Goal: Transaction & Acquisition: Purchase product/service

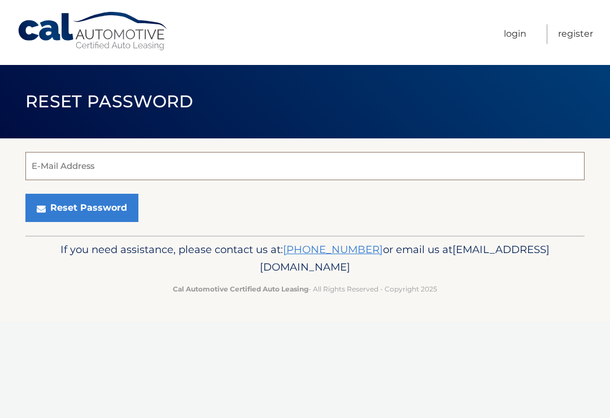
click at [339, 163] on input "E-Mail Address" at bounding box center [304, 166] width 559 height 28
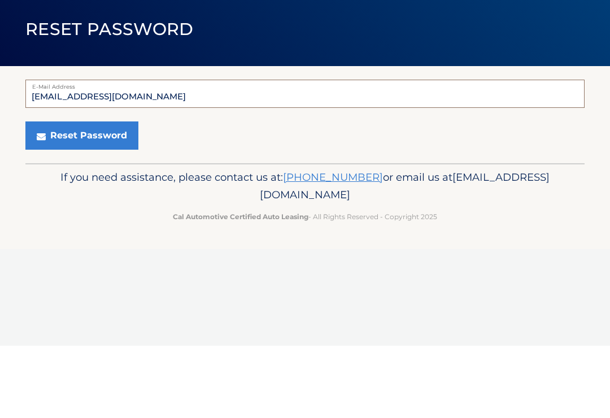
type input "boswells917@gmail.com"
click at [83, 194] on button "Reset Password" at bounding box center [81, 208] width 113 height 28
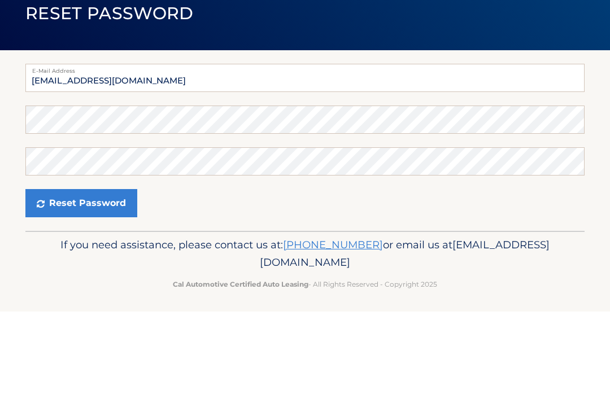
click at [170, 187] on form "E-Mail Address boswells917@gmail.com Password Confirm Password Reset Password" at bounding box center [304, 229] width 559 height 154
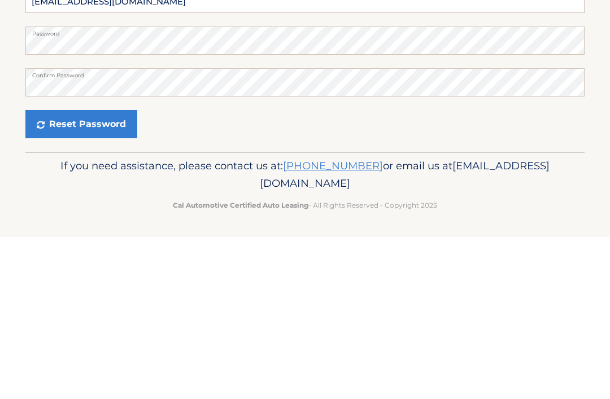
click at [91, 273] on button "Reset Password" at bounding box center [81, 287] width 112 height 28
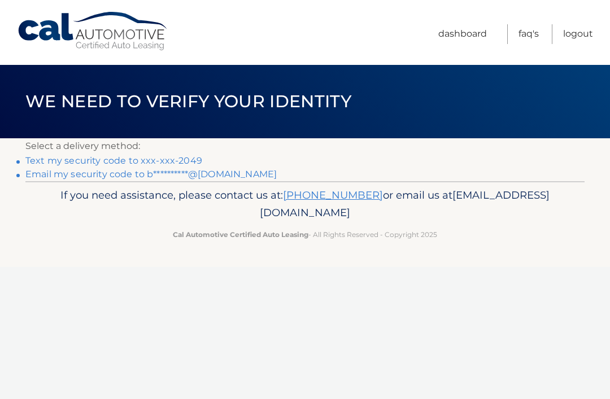
click at [105, 158] on link "Text my security code to xxx-xxx-2049" at bounding box center [113, 160] width 177 height 11
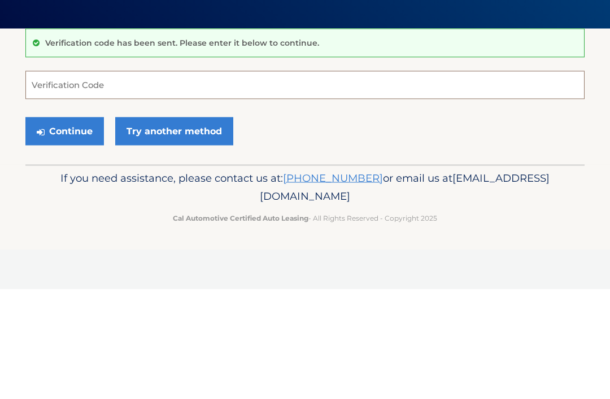
click at [176, 181] on input "Verification Code" at bounding box center [304, 195] width 559 height 28
type input "671088"
click at [64, 227] on button "Continue" at bounding box center [64, 241] width 79 height 28
click at [69, 245] on button "Continue" at bounding box center [64, 241] width 79 height 28
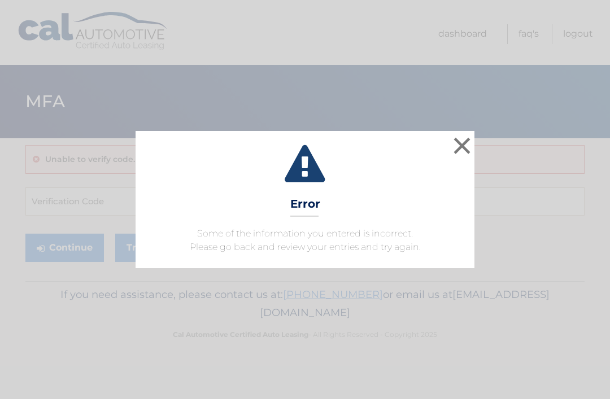
click at [458, 148] on button "×" at bounding box center [462, 145] width 23 height 23
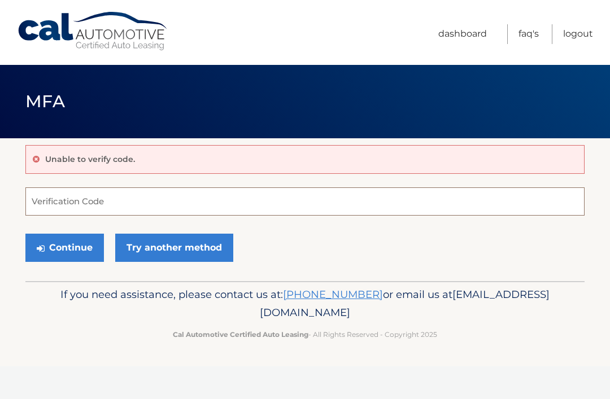
click at [67, 197] on input "Verification Code" at bounding box center [304, 202] width 559 height 28
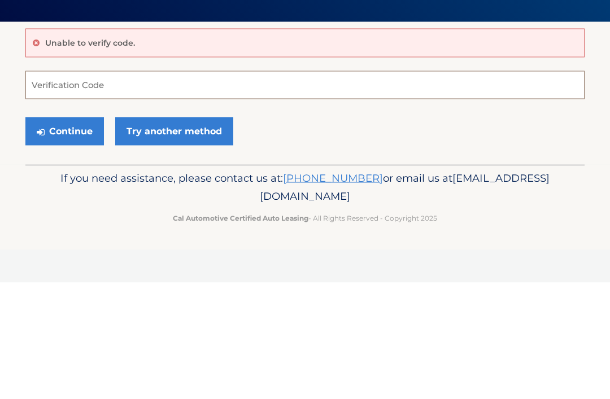
click at [114, 188] on input "Verification Code" at bounding box center [304, 202] width 559 height 28
click at [215, 188] on input "Verification Code" at bounding box center [304, 202] width 559 height 28
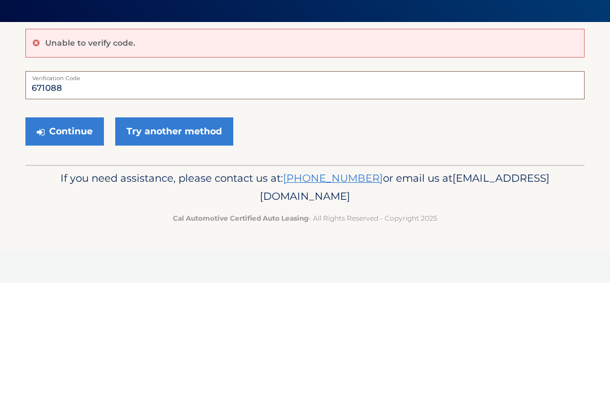
type input "671088"
click at [70, 234] on button "Continue" at bounding box center [64, 248] width 79 height 28
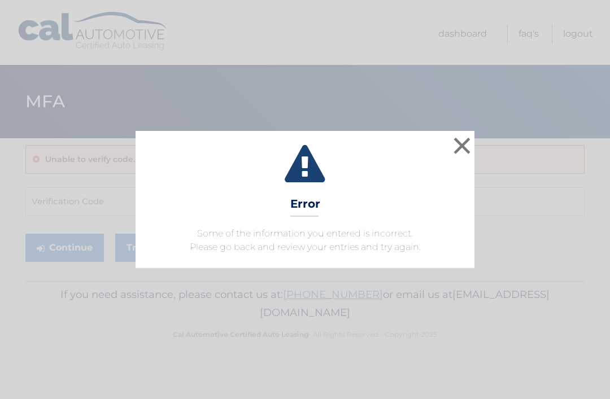
click at [472, 142] on button "×" at bounding box center [462, 145] width 23 height 23
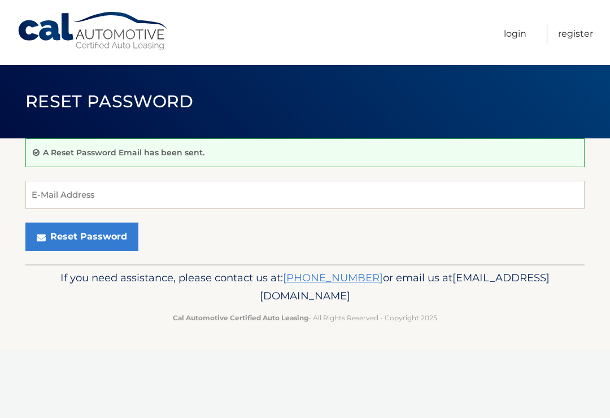
click at [87, 234] on button "Reset Password" at bounding box center [81, 237] width 113 height 28
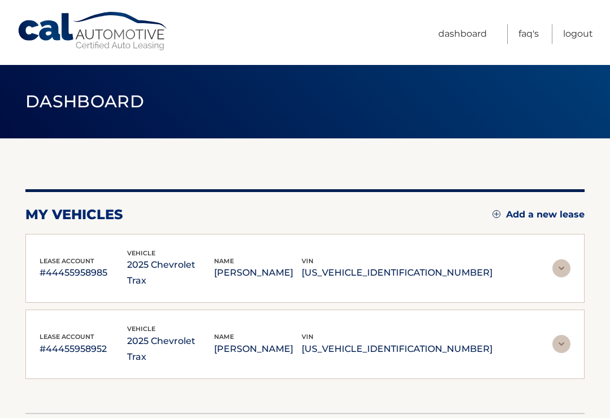
click at [564, 259] on img at bounding box center [561, 268] width 18 height 18
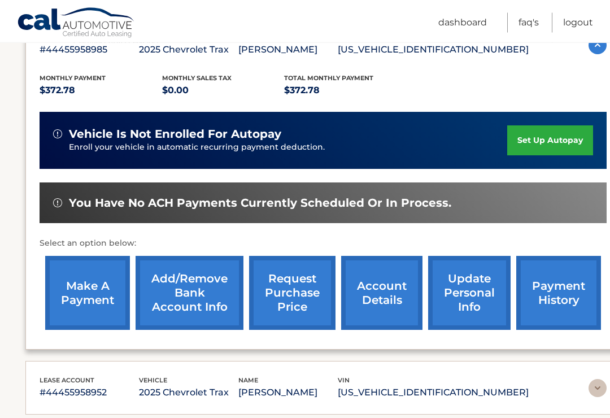
scroll to position [215, 0]
click at [98, 285] on link "make a payment" at bounding box center [87, 293] width 85 height 74
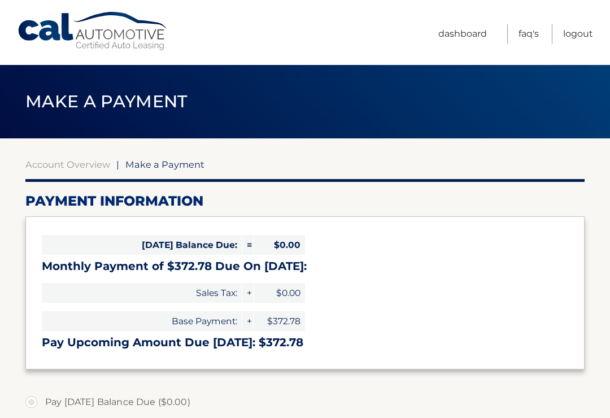
select select "NzRlNDE2NTMtMzc4ZS00YmU2LTlmZTUtZmYyZTBkZWE2ZTNh"
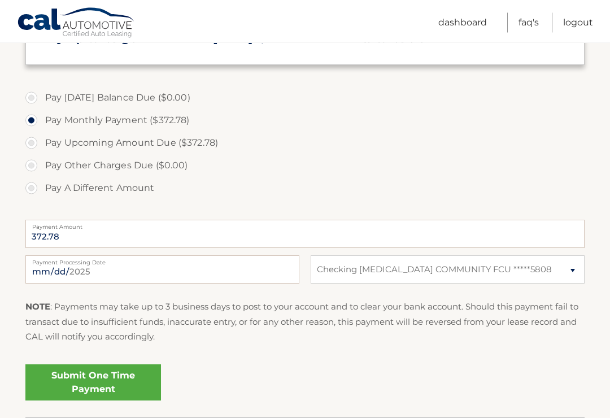
scroll to position [304, 0]
click at [84, 381] on link "Submit One Time Payment" at bounding box center [93, 382] width 136 height 36
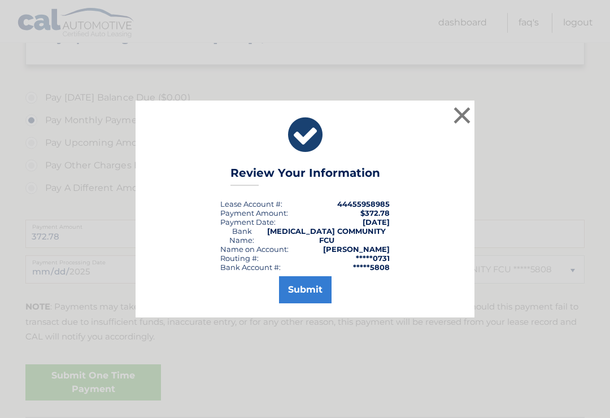
click at [311, 291] on button "Submit" at bounding box center [305, 289] width 53 height 27
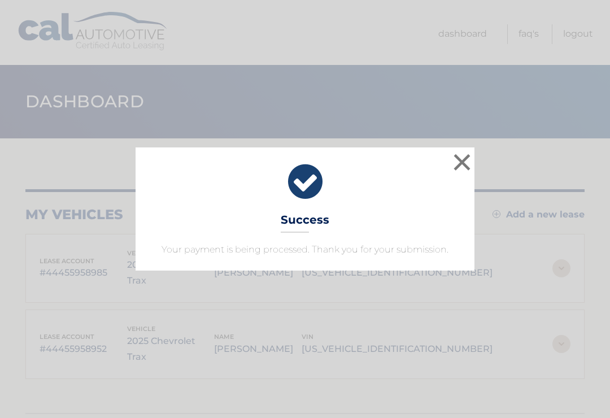
click at [479, 161] on div "× Success Your payment is being processed. Thank you for your submission." at bounding box center [305, 208] width 601 height 123
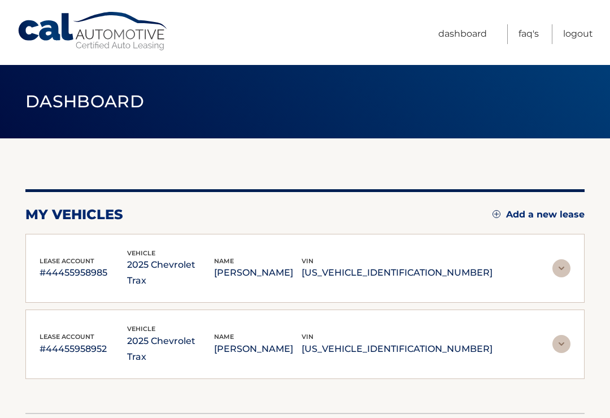
click at [105, 104] on span "Dashboard" at bounding box center [84, 101] width 119 height 21
click at [556, 335] on img at bounding box center [561, 344] width 18 height 18
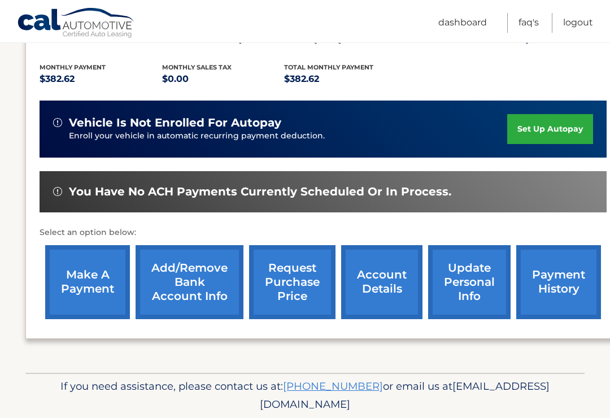
scroll to position [290, 0]
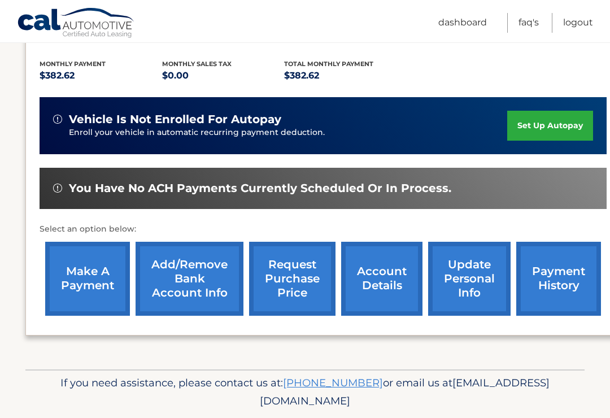
click at [89, 276] on link "make a payment" at bounding box center [87, 279] width 85 height 74
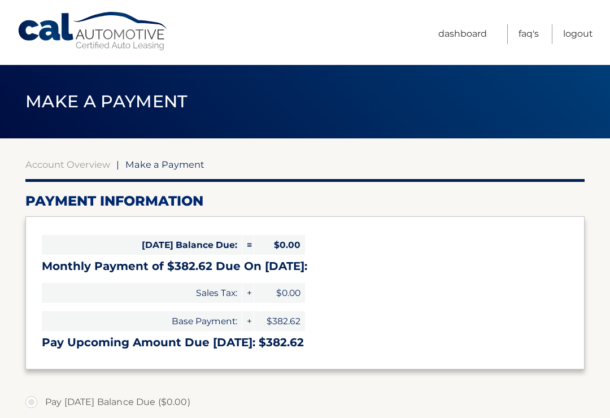
select select "NmJlZjkxM2YtMzkzZC00NjRmLWIwMTAtOGYwNjNkNmIwYzFl"
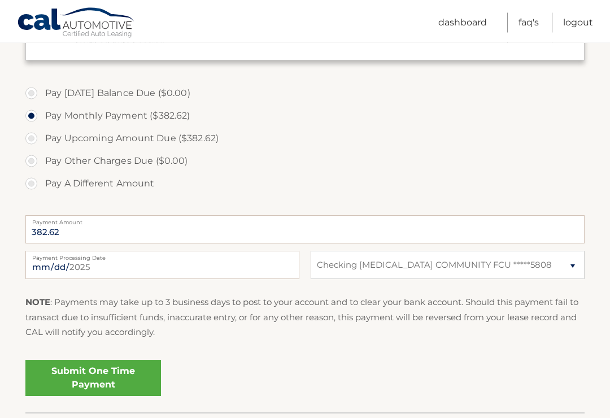
scroll to position [323, 0]
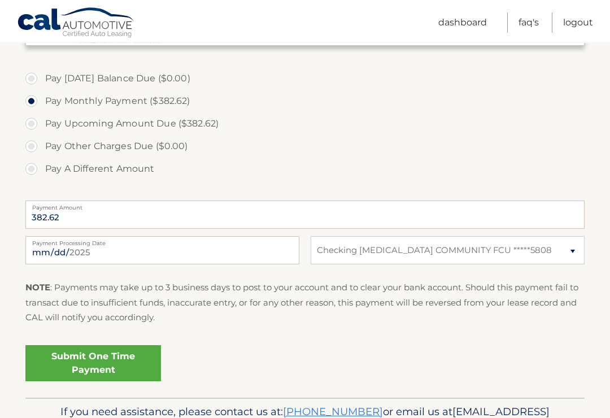
click at [122, 355] on link "Submit One Time Payment" at bounding box center [93, 364] width 136 height 36
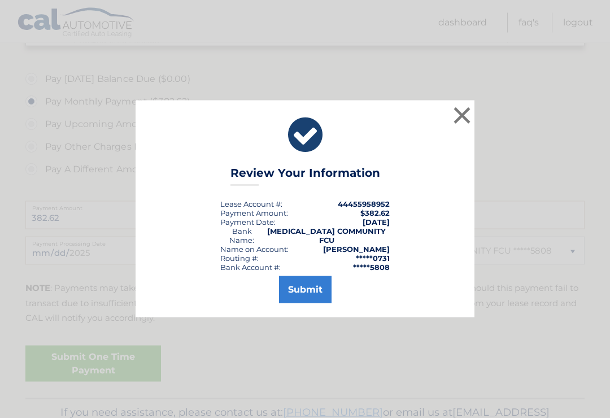
scroll to position [324, 0]
click at [310, 293] on button "Submit" at bounding box center [305, 289] width 53 height 27
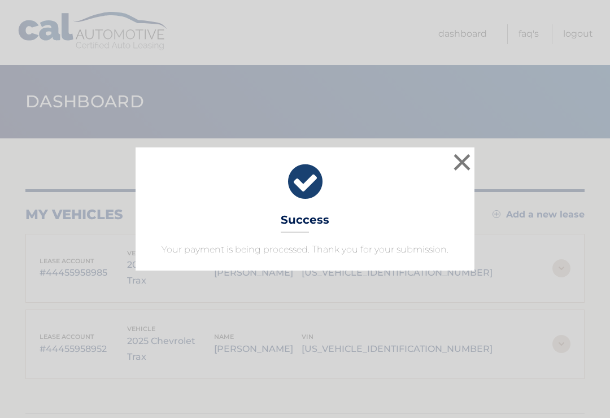
click at [456, 160] on button "×" at bounding box center [462, 162] width 23 height 23
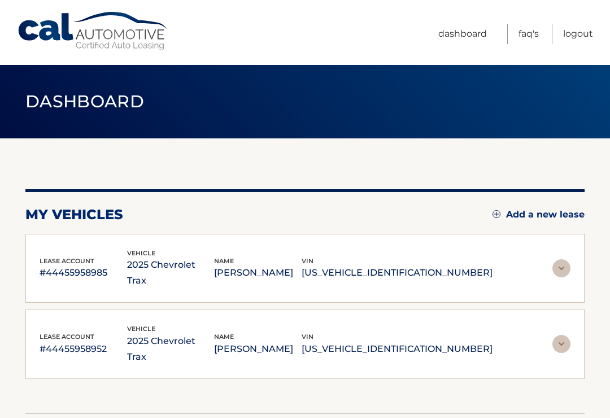
click at [579, 32] on link "Logout" at bounding box center [578, 34] width 30 height 20
